Goal: Information Seeking & Learning: Learn about a topic

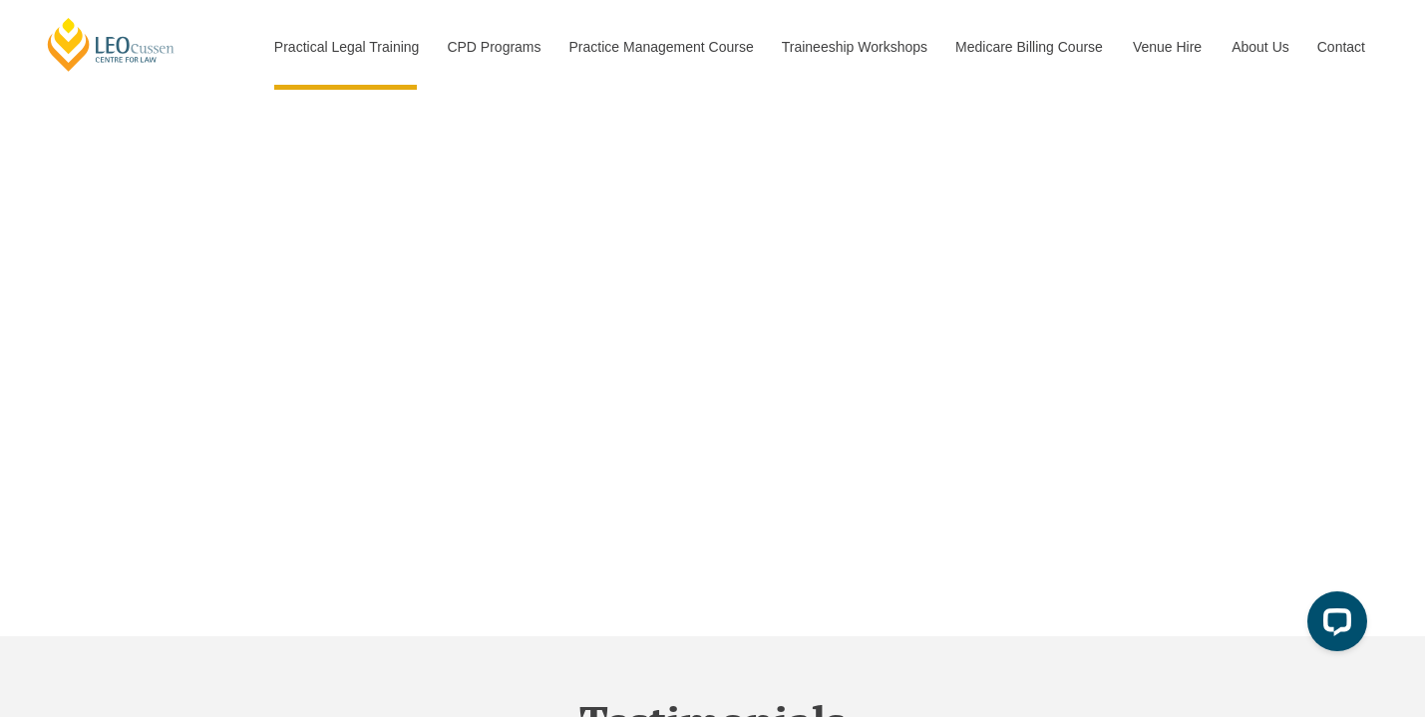
scroll to position [6589, 0]
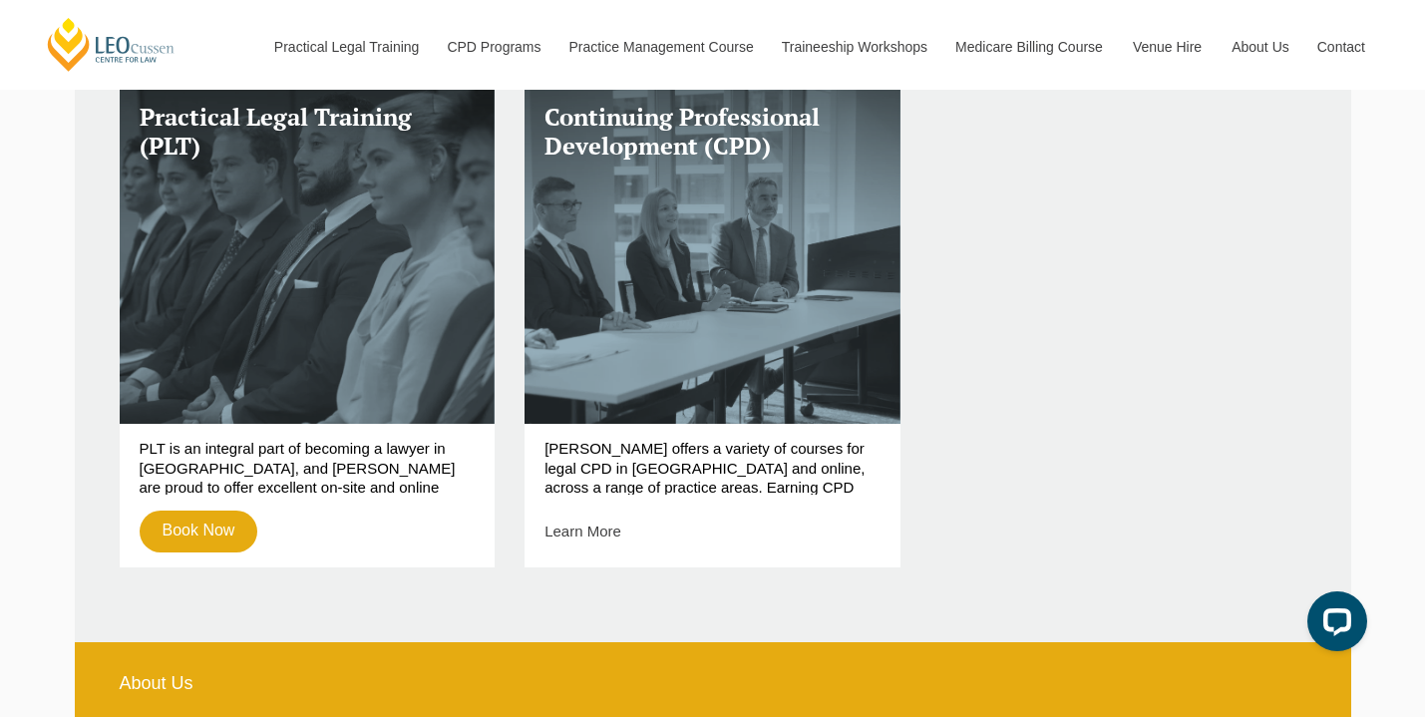
scroll to position [791, 0]
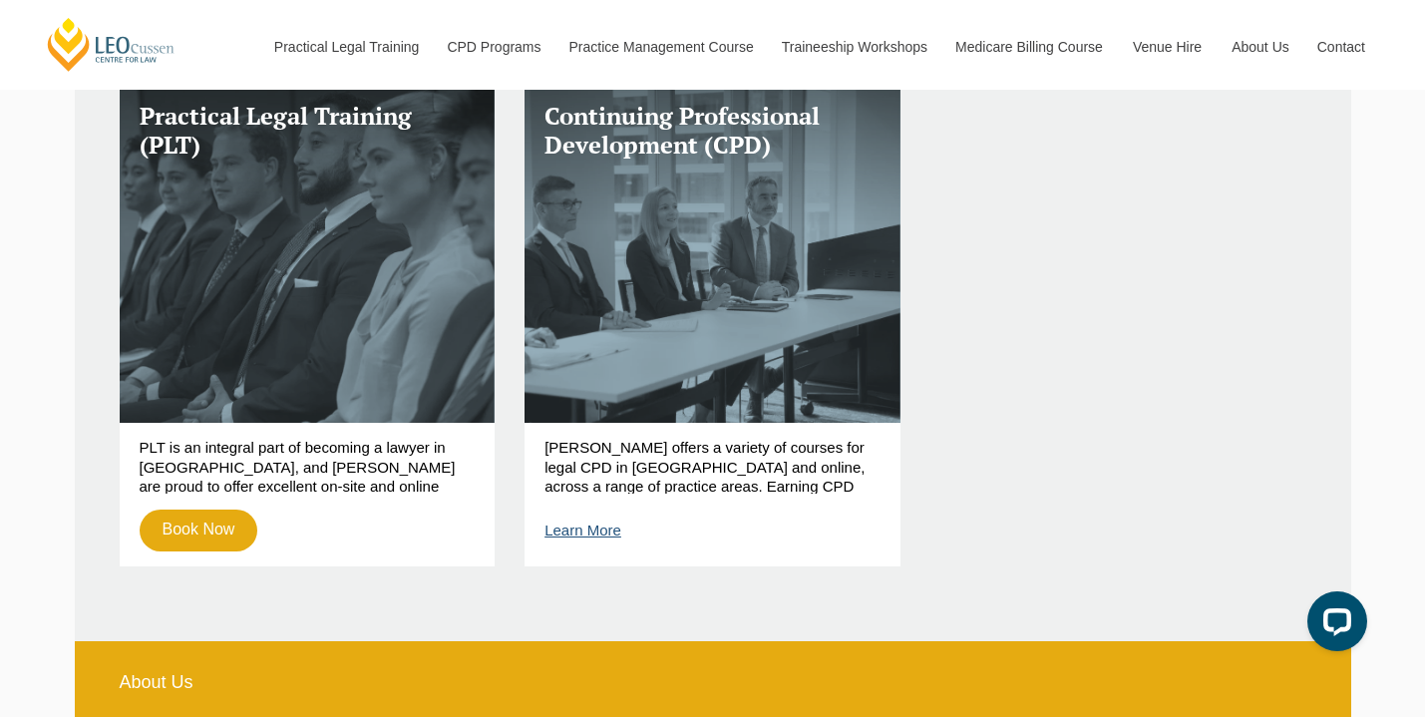
click at [577, 530] on link "Learn More" at bounding box center [583, 530] width 77 height 17
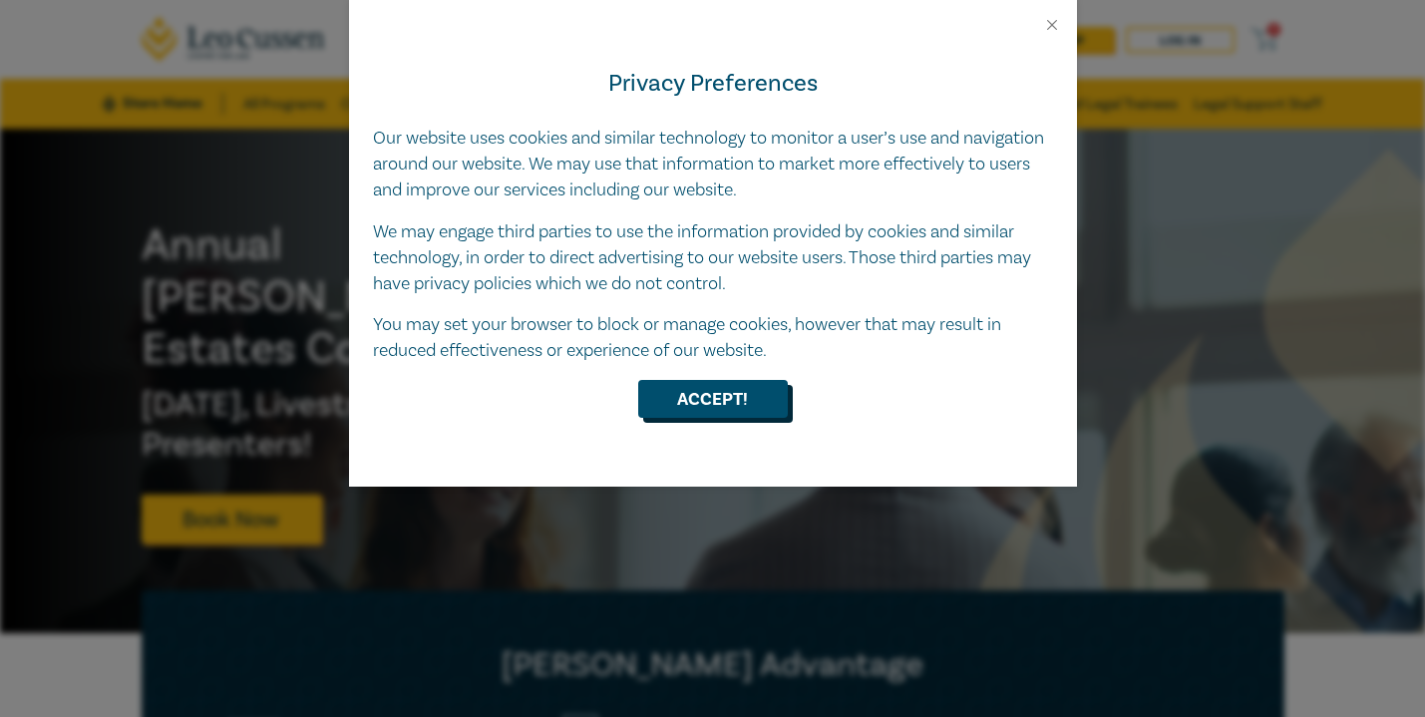
click at [768, 394] on button "Accept!" at bounding box center [713, 399] width 150 height 38
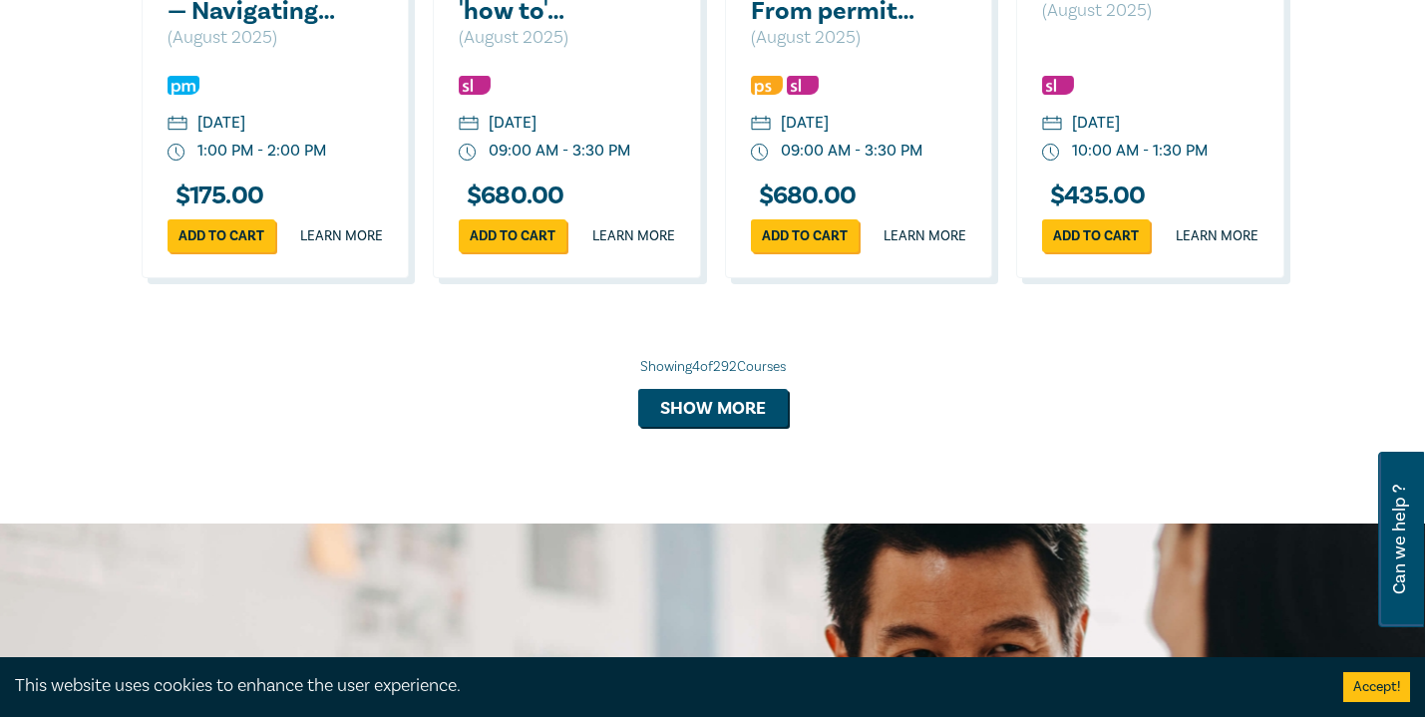
scroll to position [2001, 0]
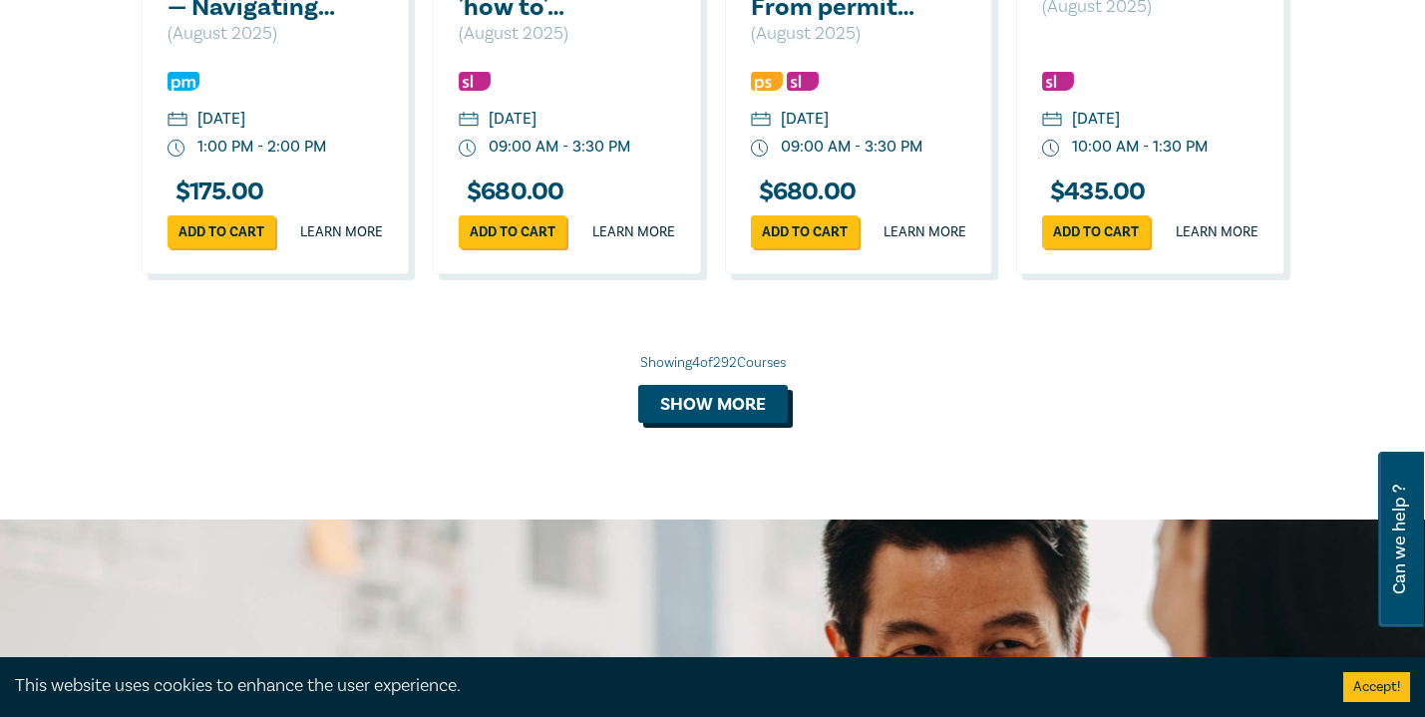
click at [773, 423] on button "Show more" at bounding box center [713, 404] width 150 height 38
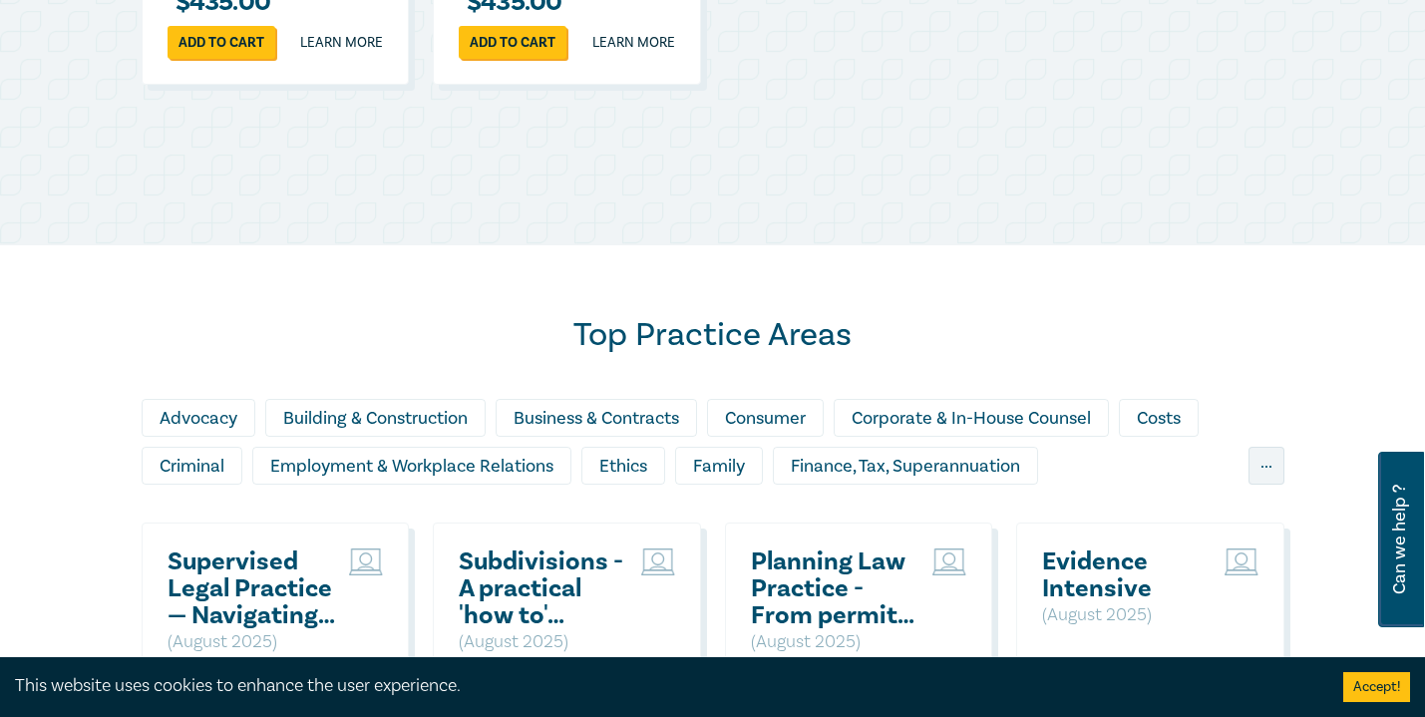
scroll to position [1391, 0]
